Goal: Transaction & Acquisition: Subscribe to service/newsletter

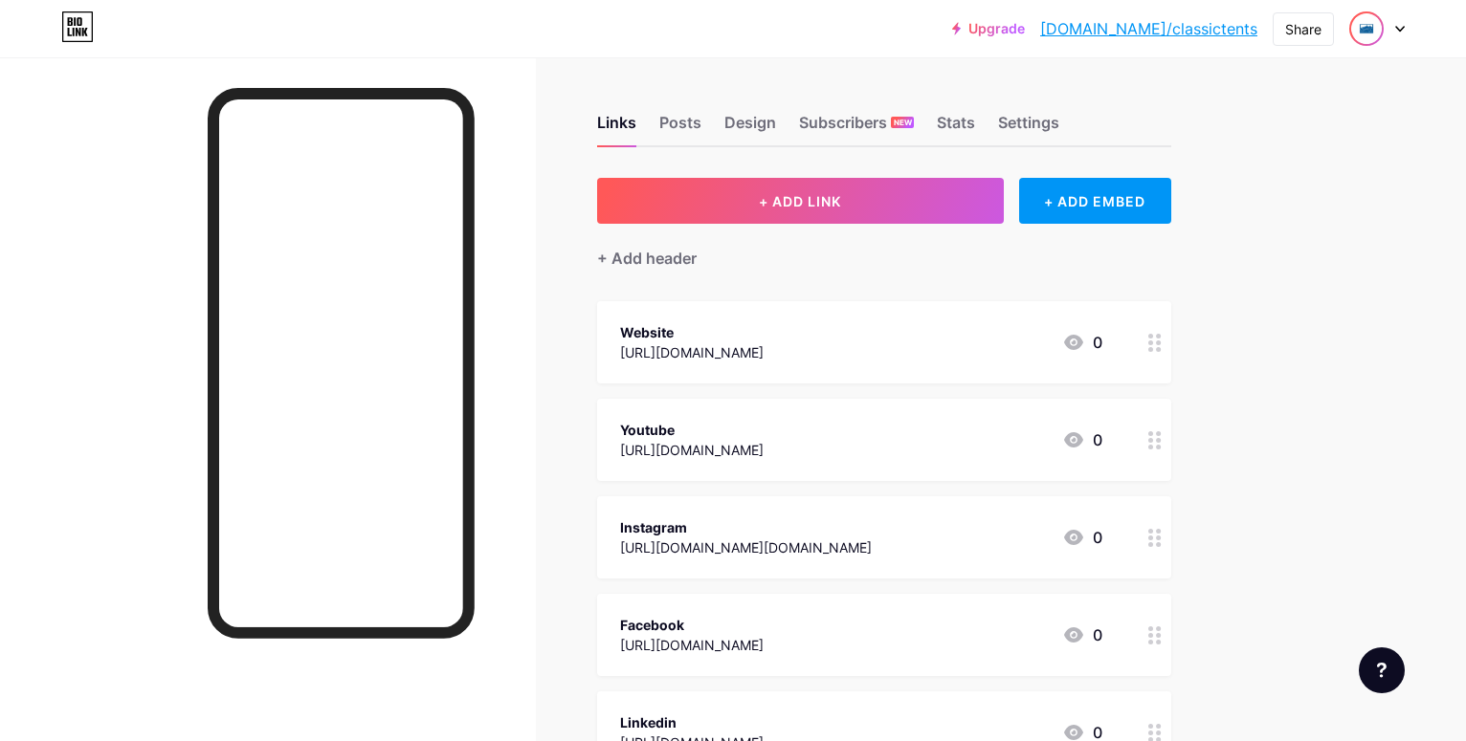
click at [1380, 28] on img at bounding box center [1366, 28] width 31 height 31
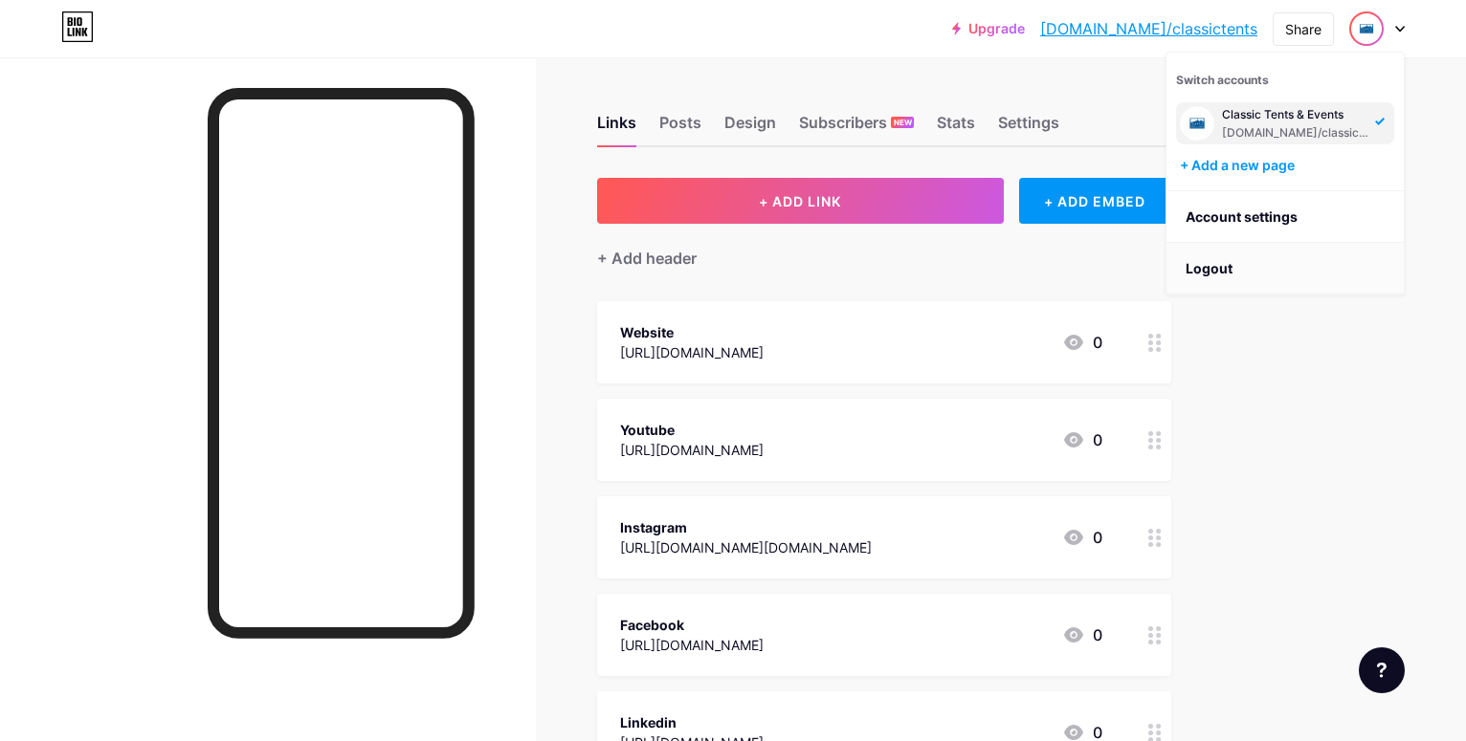
click at [1227, 258] on li "Logout" at bounding box center [1284, 269] width 237 height 52
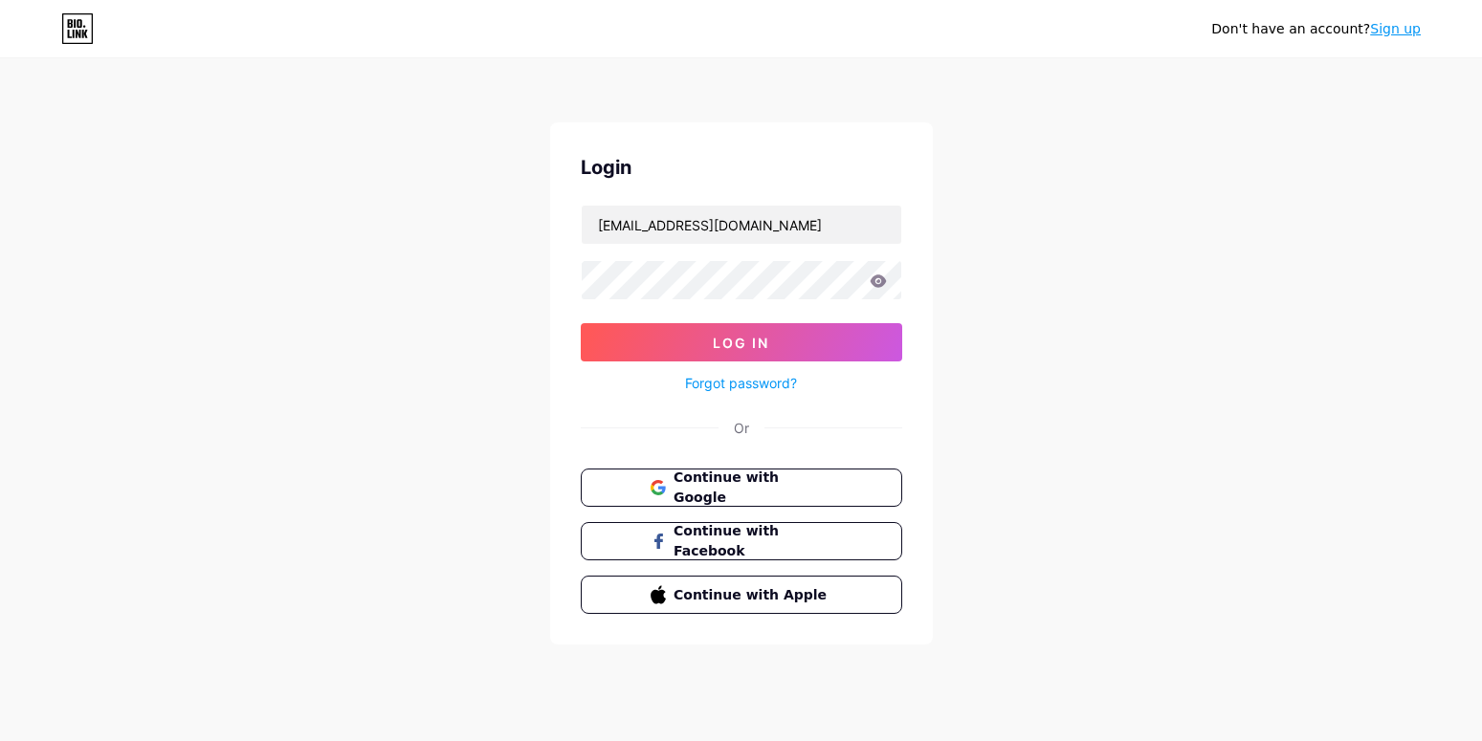
click at [1213, 270] on div "Don't have an account? Sign up Login [EMAIL_ADDRESS][DOMAIN_NAME] Log In Forgot…" at bounding box center [741, 353] width 1482 height 706
click at [854, 226] on input "[EMAIL_ADDRESS][DOMAIN_NAME]" at bounding box center [742, 225] width 320 height 38
click at [890, 741] on img at bounding box center [741, 752] width 1482 height 23
click at [893, 741] on img at bounding box center [741, 752] width 1482 height 23
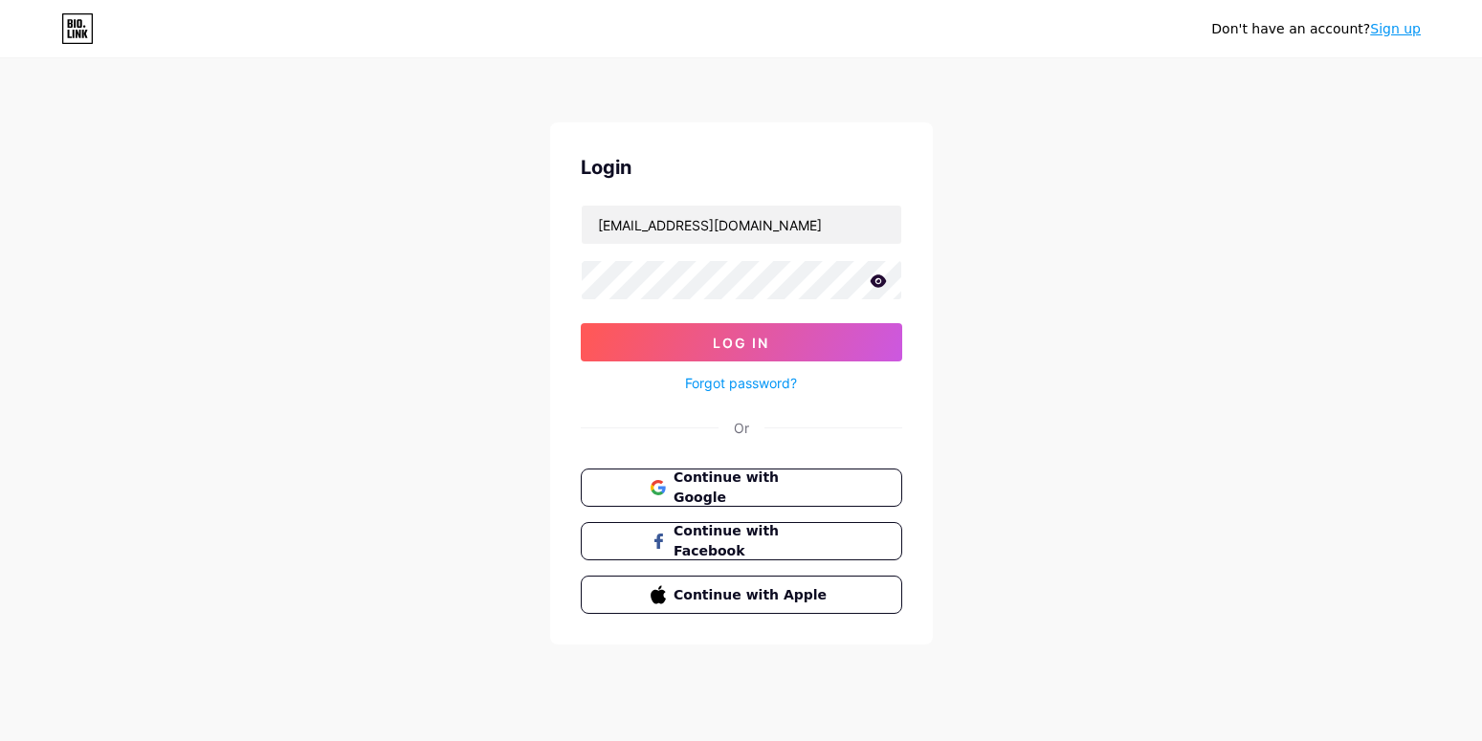
click at [823, 359] on button "Log In" at bounding box center [741, 342] width 321 height 38
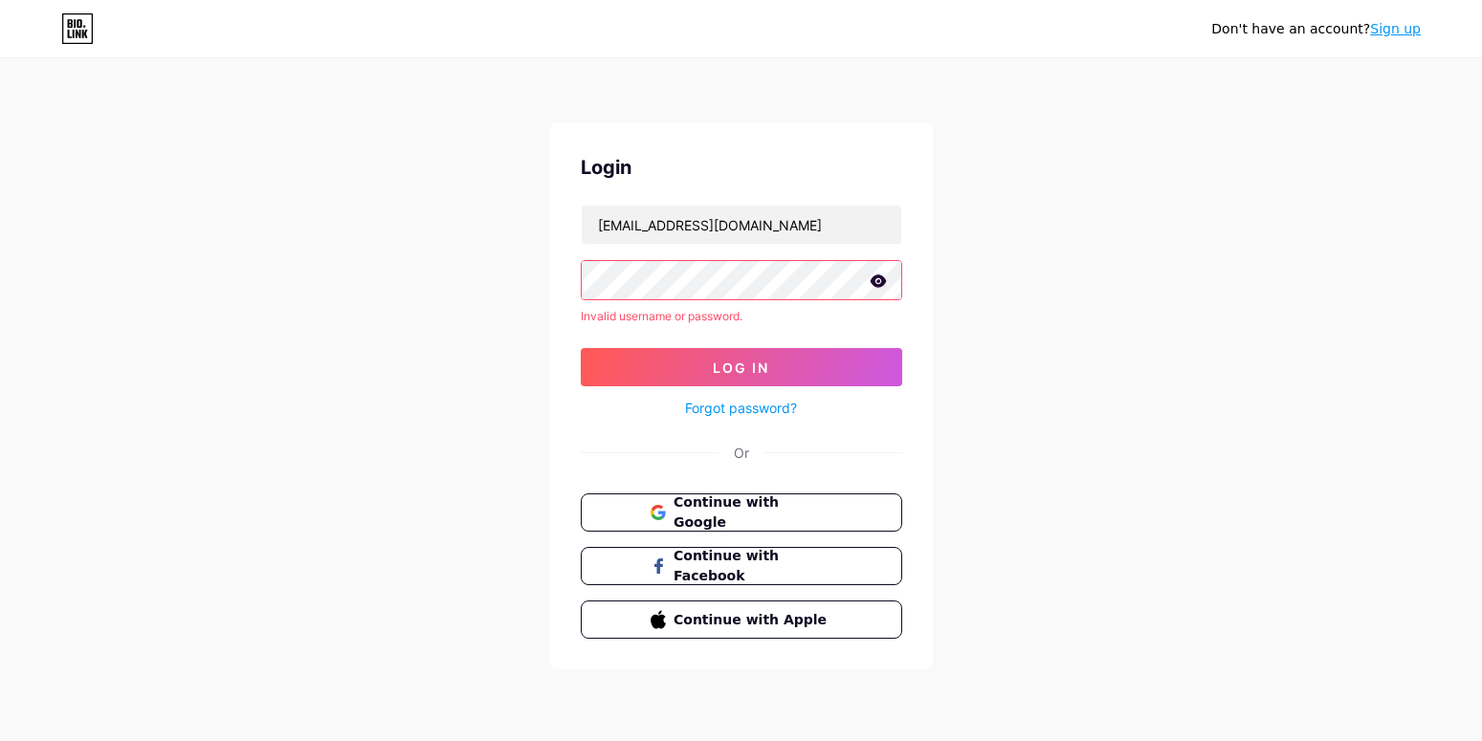
click at [1066, 247] on div "Don't have an account? Sign up Login [EMAIL_ADDRESS][DOMAIN_NAME] Invalid usern…" at bounding box center [741, 365] width 1482 height 731
click at [885, 278] on icon at bounding box center [878, 281] width 17 height 13
click at [786, 230] on input "[EMAIL_ADDRESS][DOMAIN_NAME]" at bounding box center [742, 225] width 320 height 38
type input "z"
click at [1051, 332] on div "Don't have an account? Sign up Login Invalid username or password. Log In Forgo…" at bounding box center [741, 365] width 1482 height 731
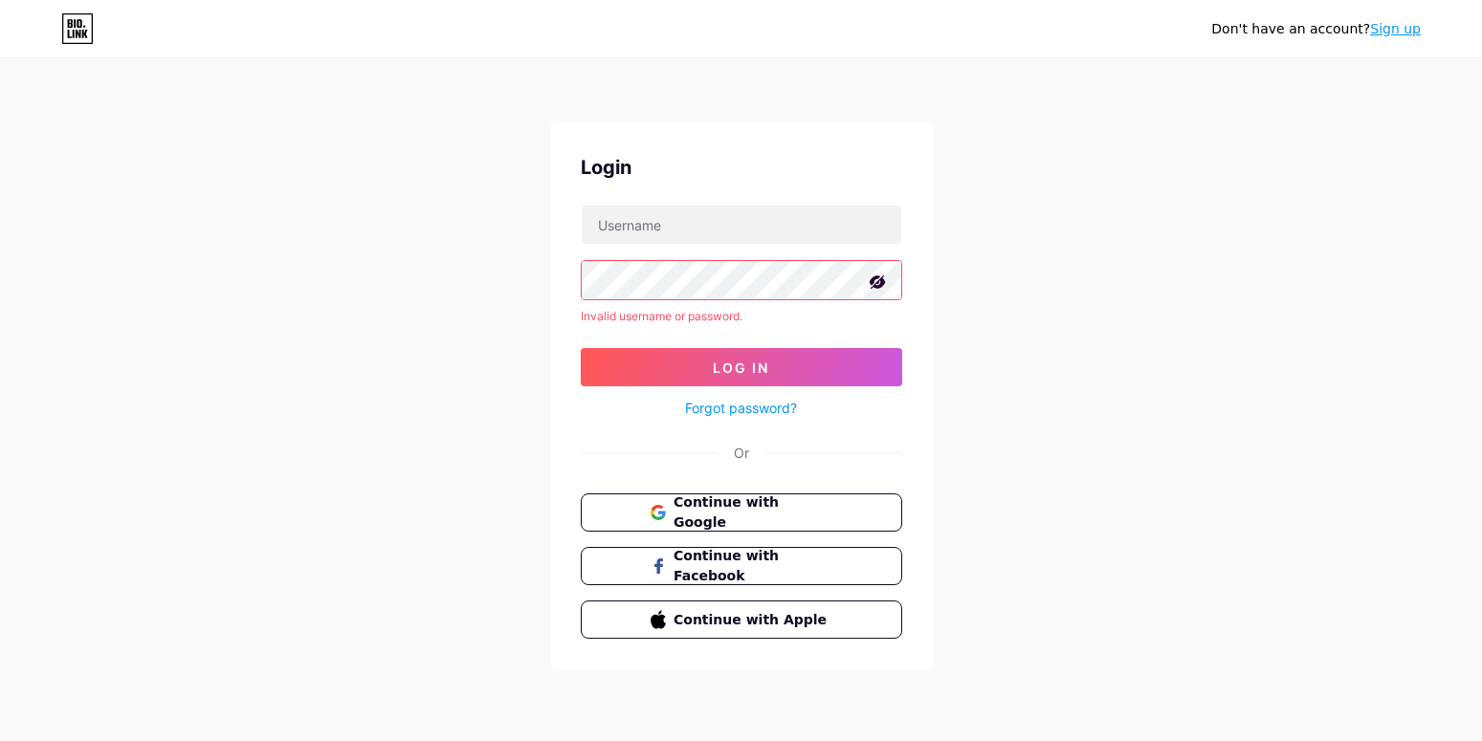
click at [1405, 32] on link "Sign up" at bounding box center [1395, 28] width 51 height 15
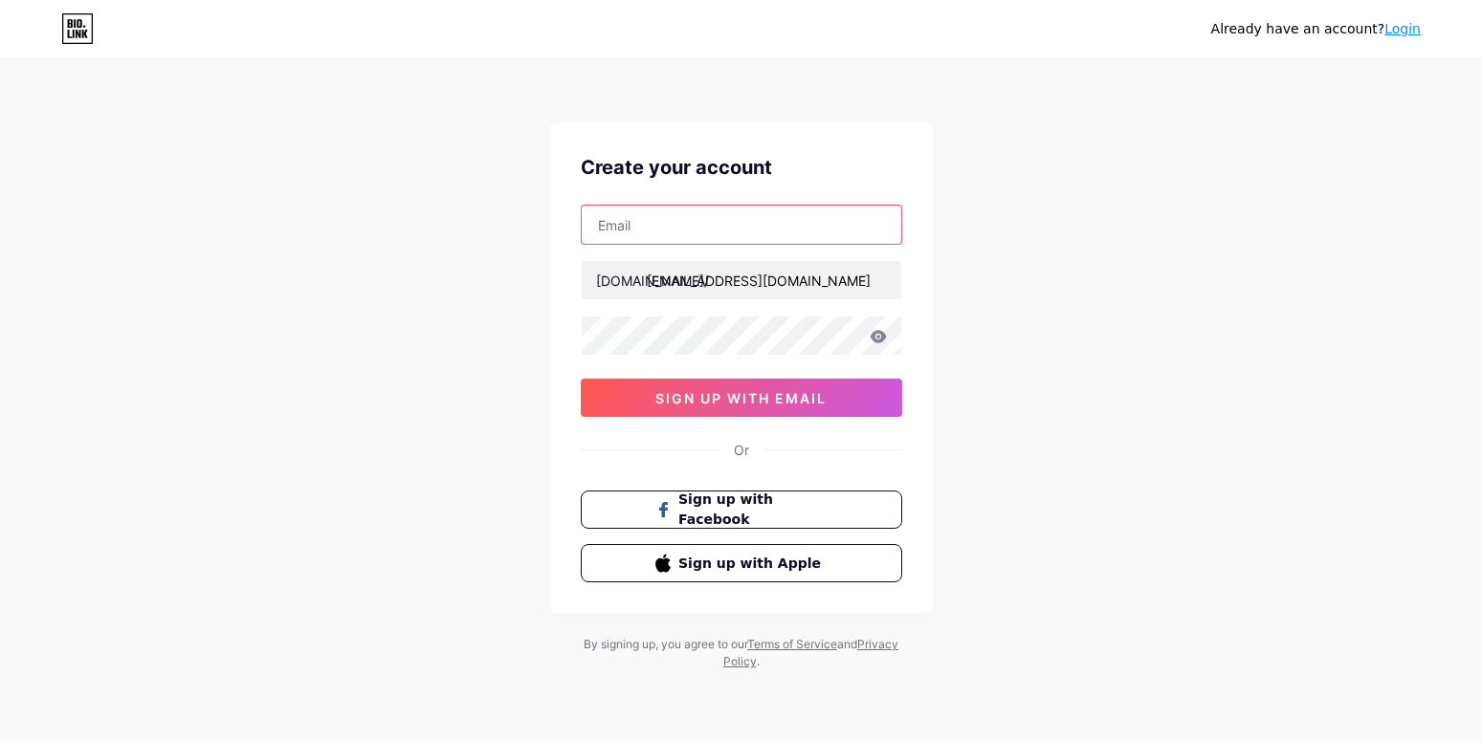
click at [800, 238] on input "text" at bounding box center [742, 225] width 320 height 38
click at [893, 741] on img at bounding box center [741, 752] width 1482 height 23
type input "[EMAIL_ADDRESS][DOMAIN_NAME]"
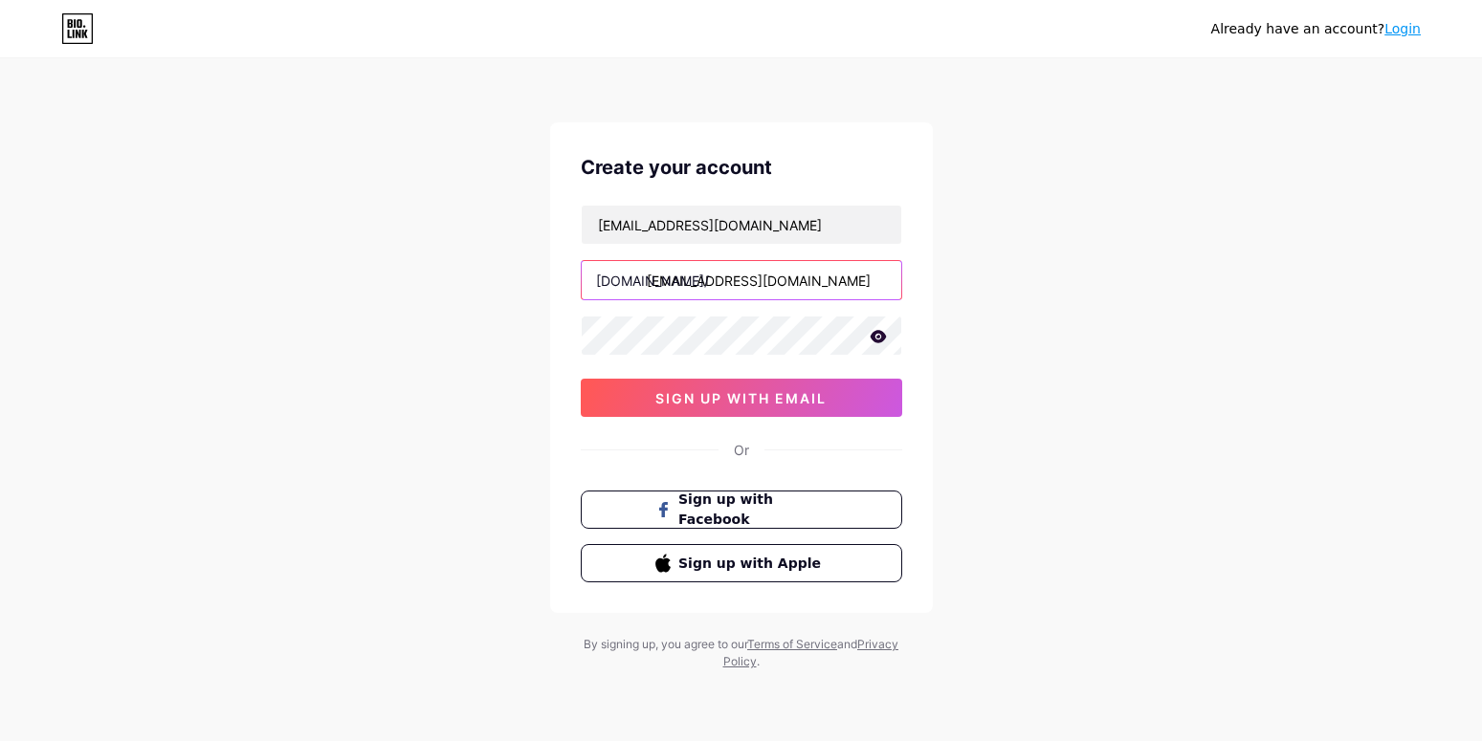
click at [887, 278] on input "[EMAIL_ADDRESS][DOMAIN_NAME]" at bounding box center [742, 280] width 320 height 38
click at [897, 741] on img at bounding box center [741, 752] width 1482 height 23
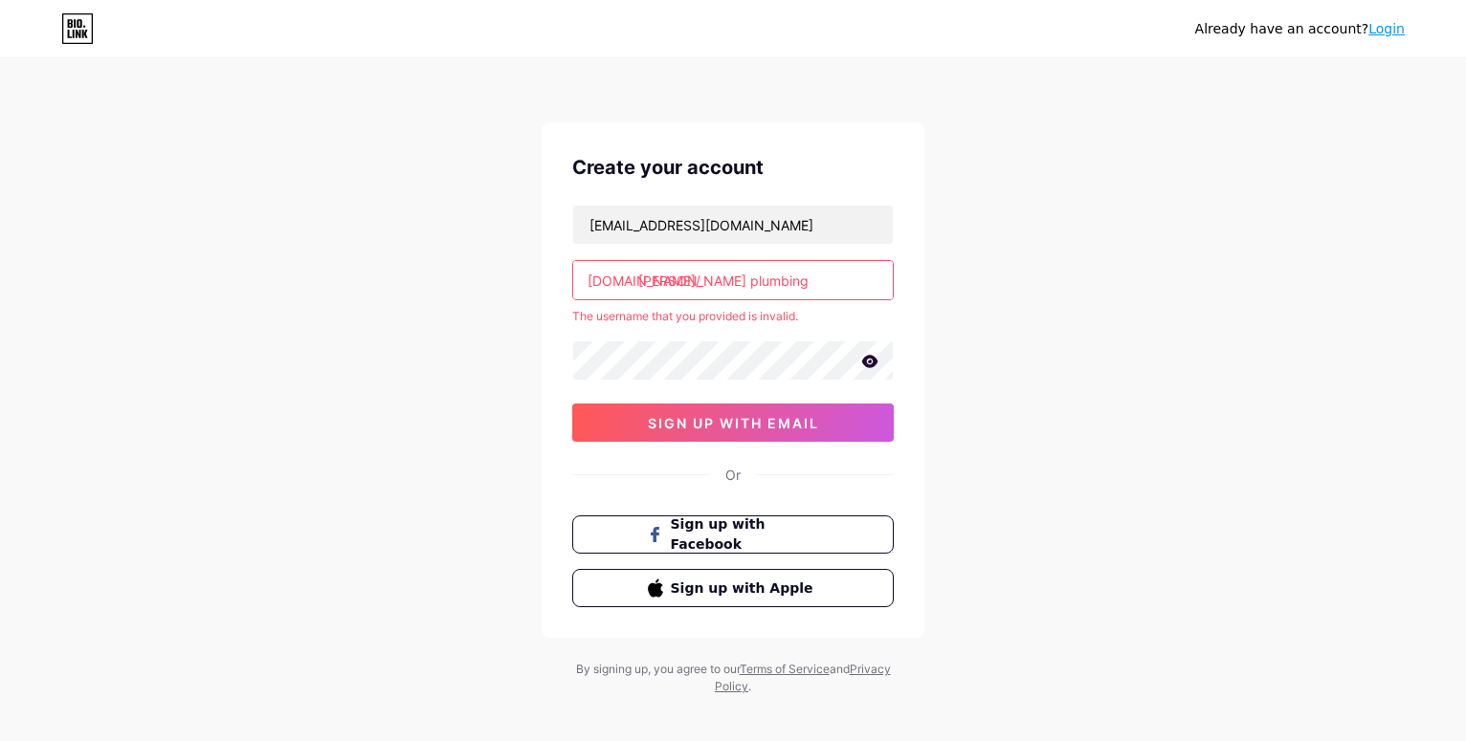
click at [736, 285] on input "[PERSON_NAME] plumbing" at bounding box center [733, 280] width 320 height 38
click at [669, 281] on input "[PERSON_NAME] plumbing" at bounding box center [733, 280] width 320 height 38
type input "zurnplumbing"
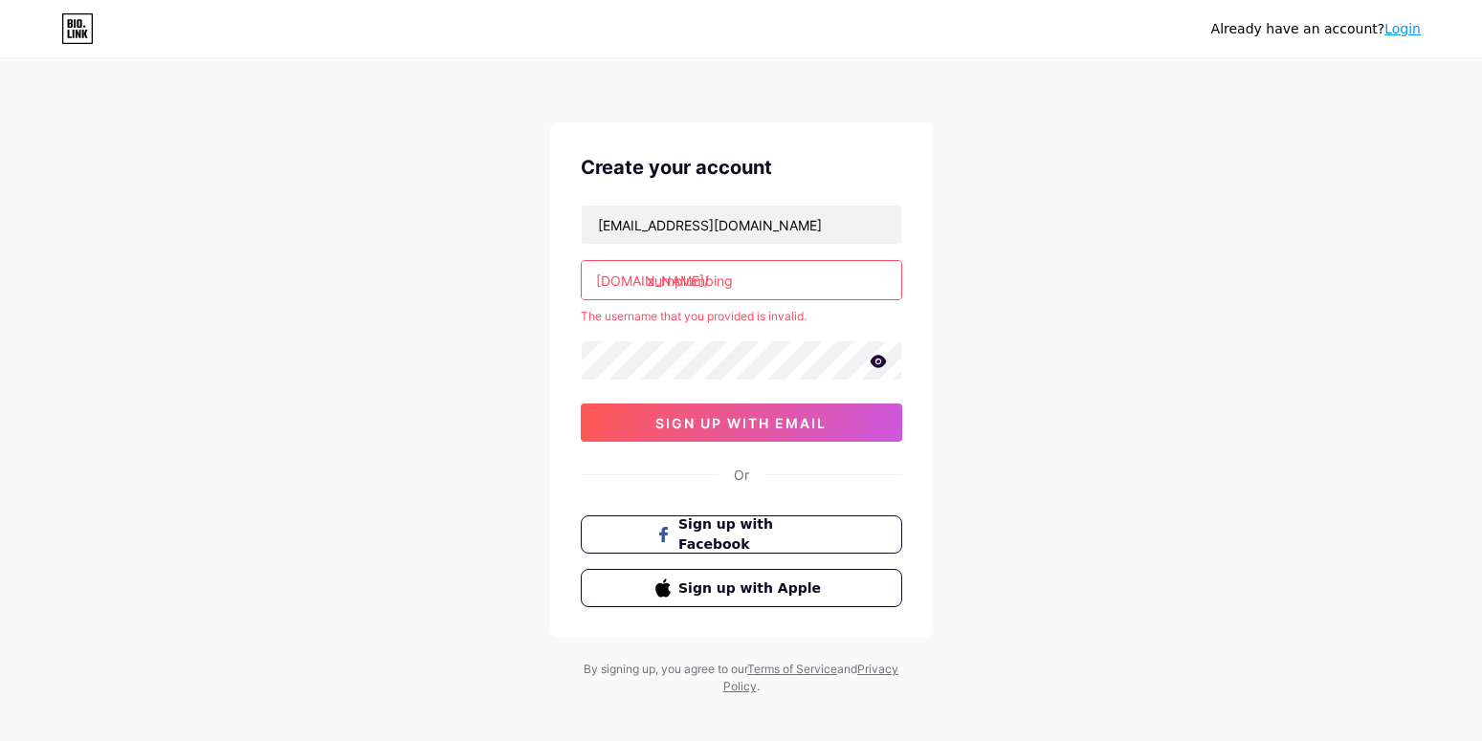
click at [976, 331] on div "Already have an account? Login Create your account [EMAIL_ADDRESS][DOMAIN_NAME]…" at bounding box center [741, 378] width 1482 height 757
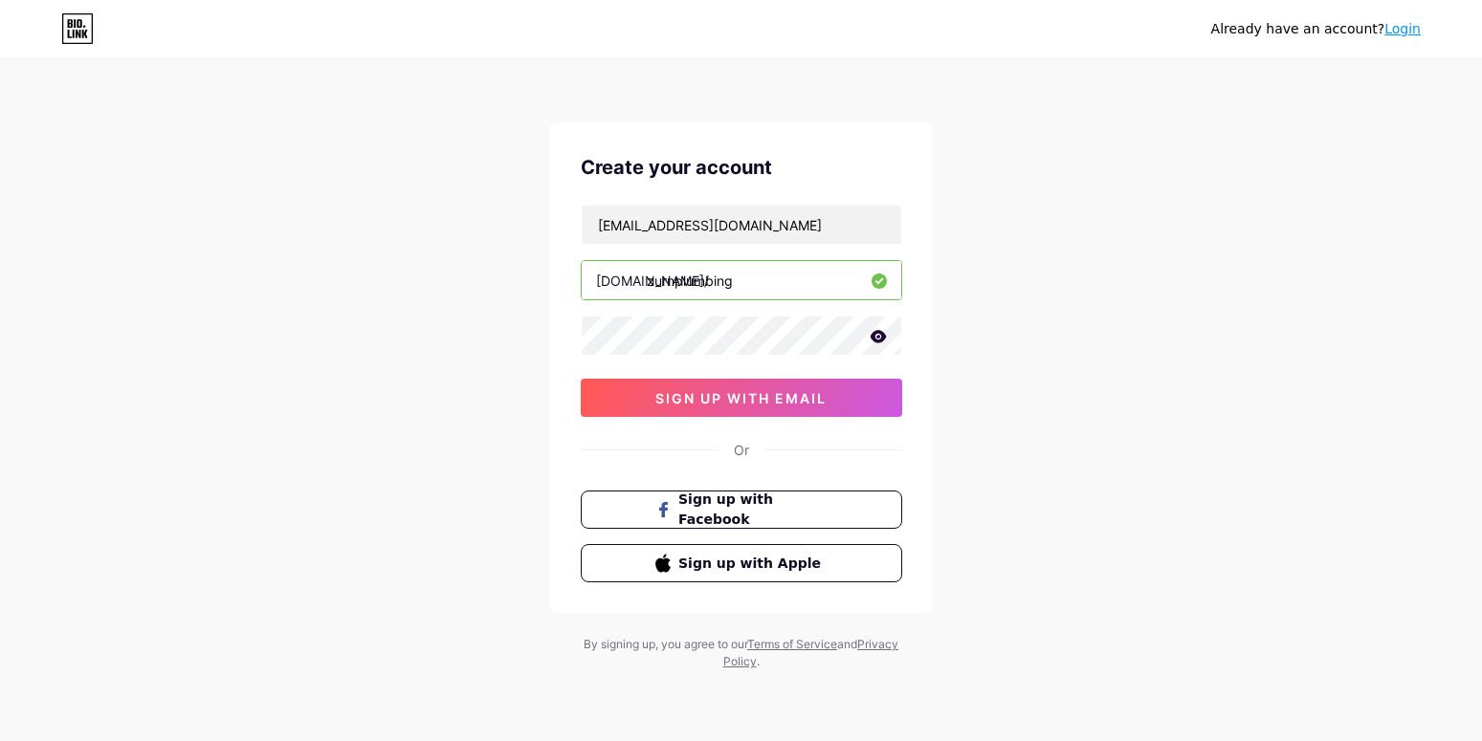
click at [893, 741] on img at bounding box center [741, 752] width 1482 height 23
click at [798, 409] on button "sign up with email" at bounding box center [741, 398] width 321 height 38
